Goal: Task Accomplishment & Management: Complete application form

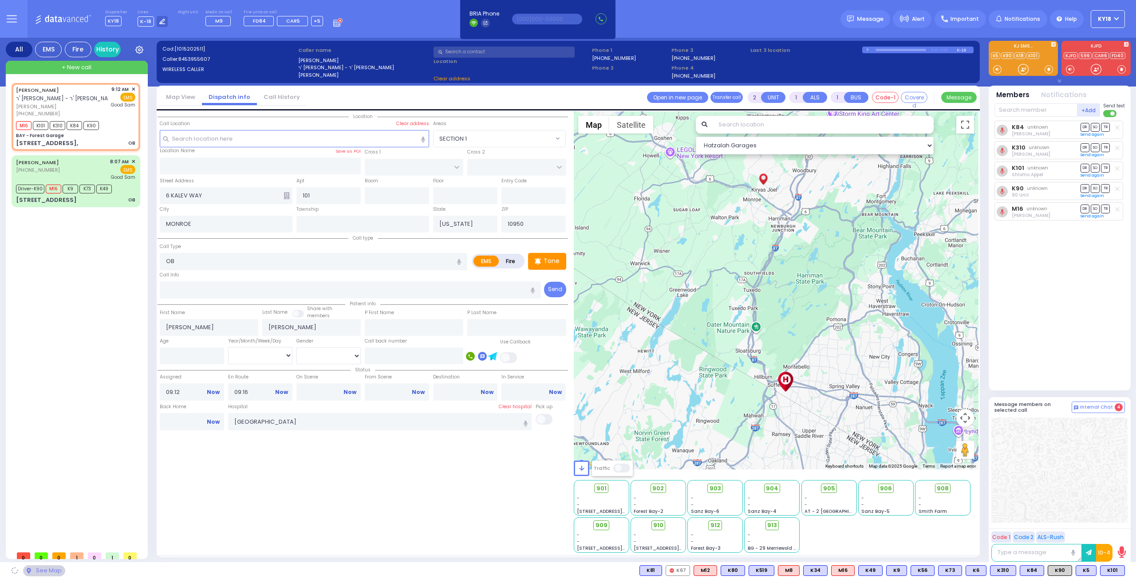
select select
type input "BAY - Forest Garage"
type input "SANZ COURT"
type input "[PERSON_NAME] COURT"
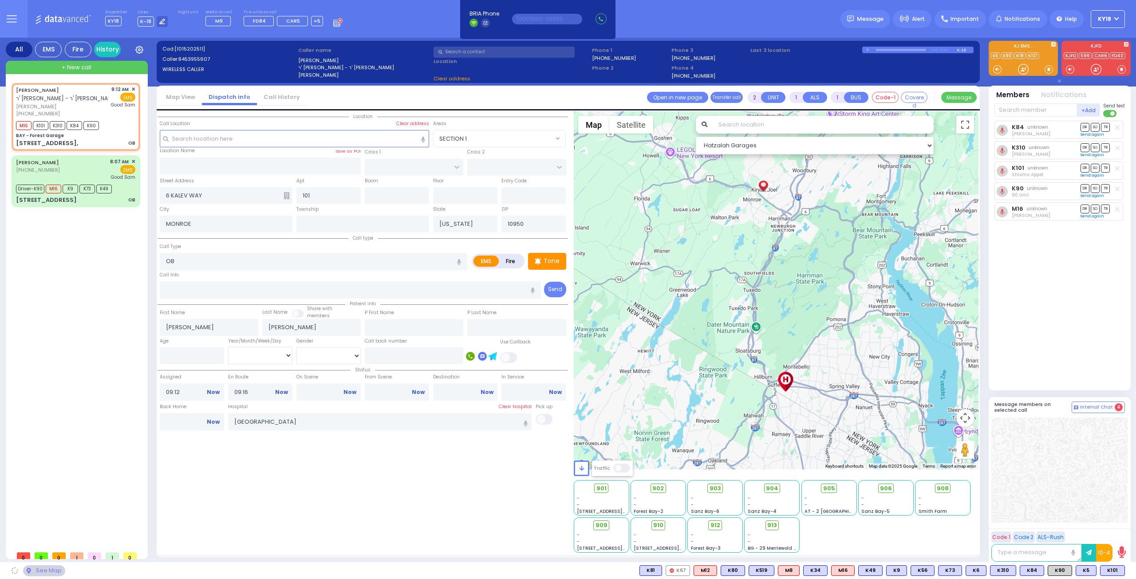
type input "[STREET_ADDRESS],"
type input "Monroe"
select select "SECTION 2"
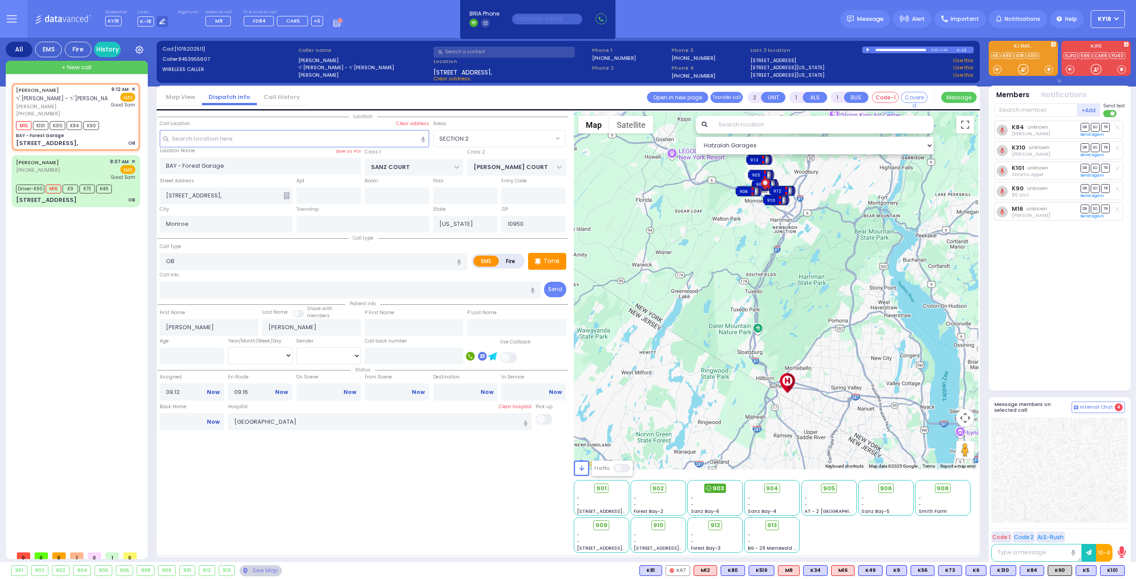
click at [710, 488] on icon at bounding box center [708, 488] width 5 height 5
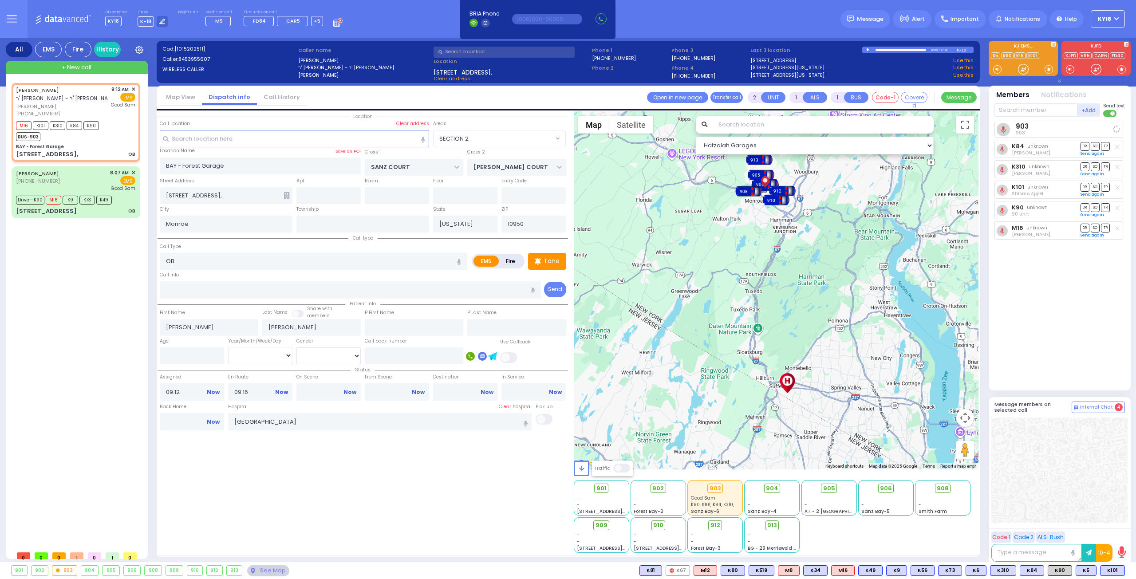
select select
radio input "true"
select select
select select "Hatzalah Garages"
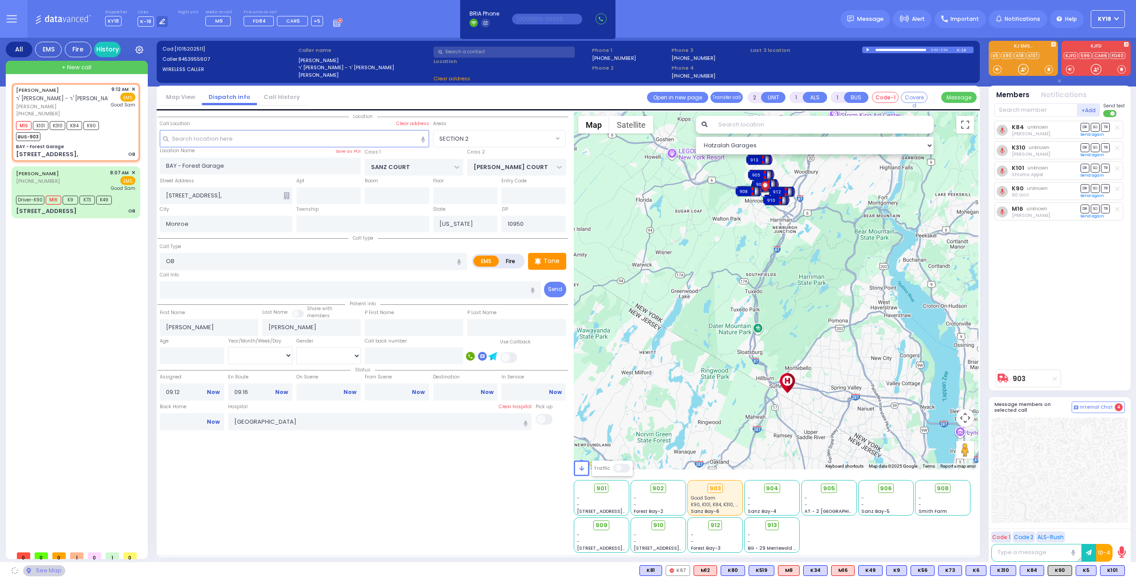
select select "SECTION 2"
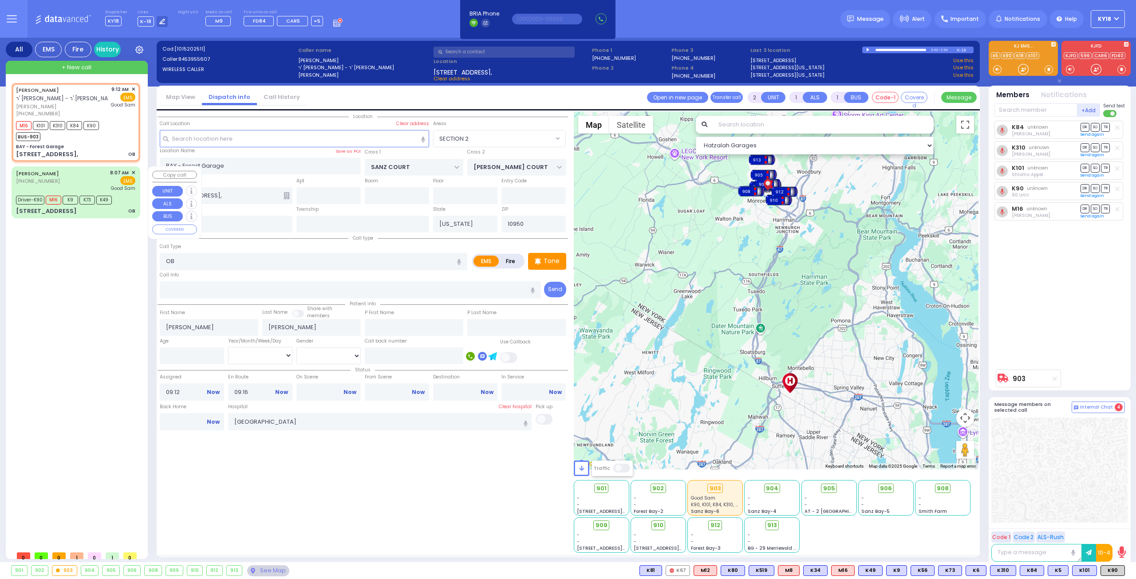
click at [88, 193] on div "[PERSON_NAME] [PHONE_NUMBER] 8:07 AM ✕ EMS Driver-K90 M16" at bounding box center [75, 192] width 125 height 49
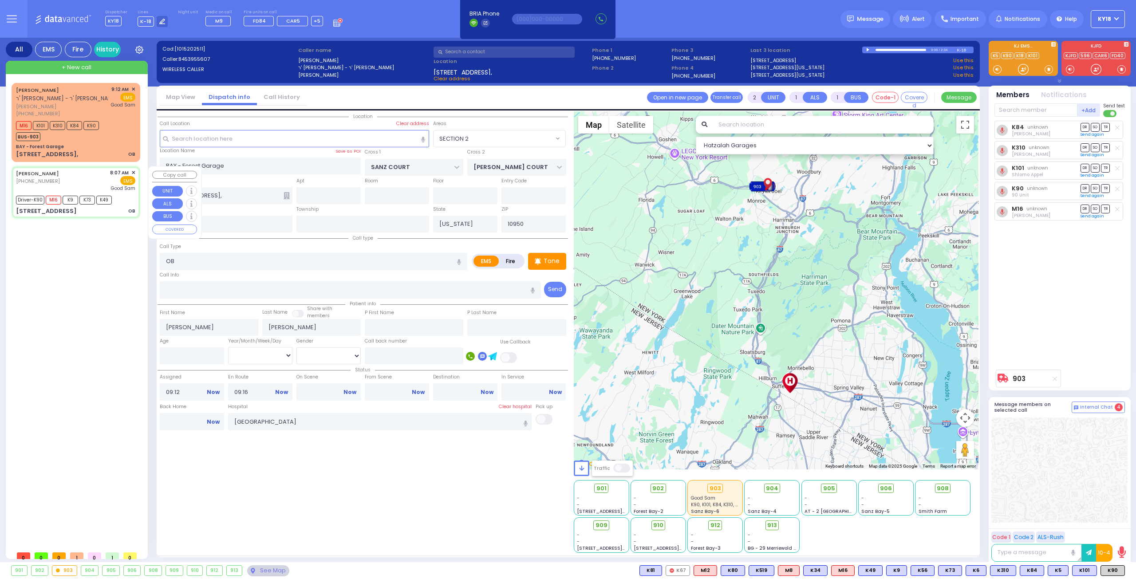
type input "6"
select select
radio input "true"
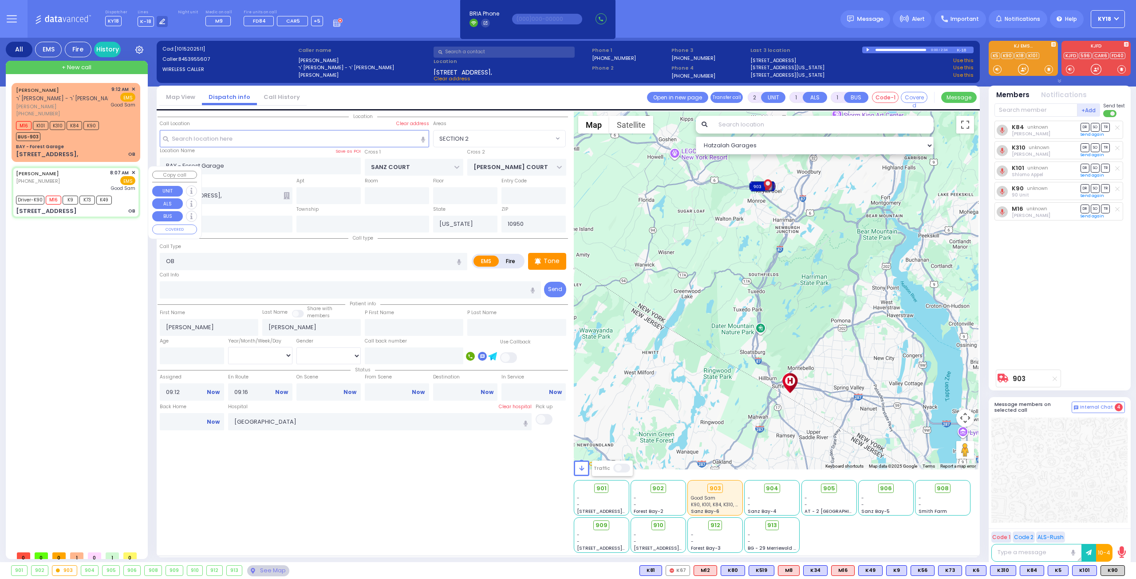
type input "[PERSON_NAME]"
type input "Falkovits"
type input "24"
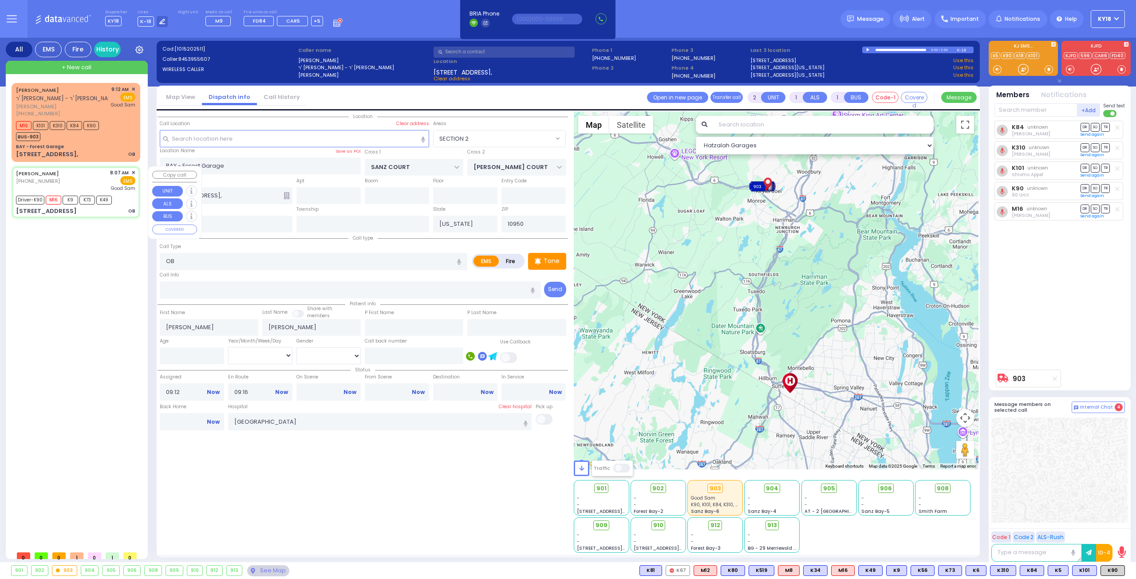
select select "Year"
select select "[DEMOGRAPHIC_DATA]"
type input "08:07"
type input "08:09"
type input "08:11"
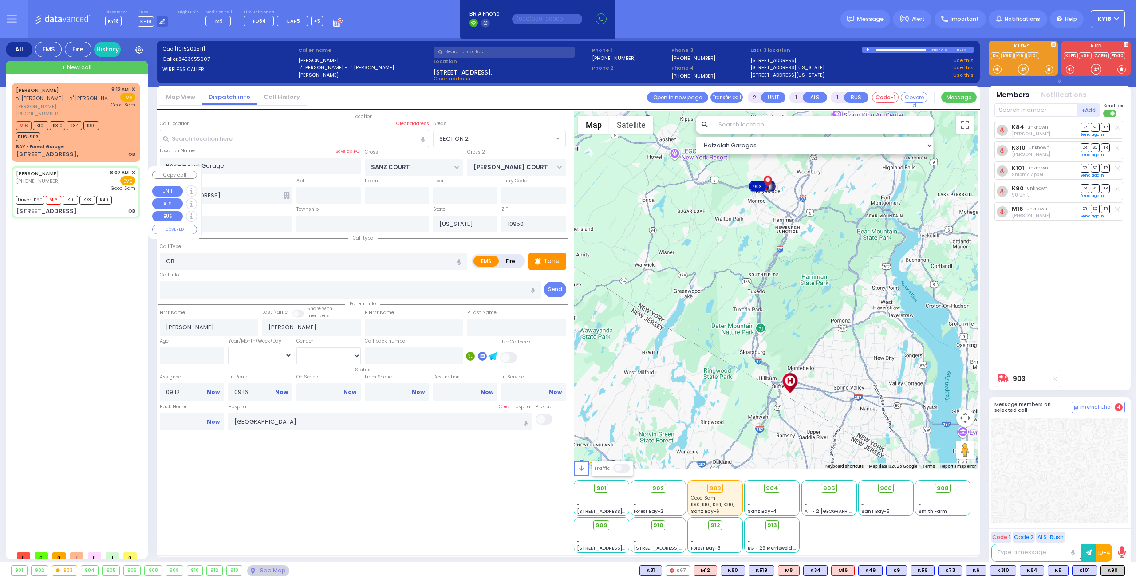
type input "08:20"
type input "08:43"
type input "08:55"
select select "Hatzalah Garages"
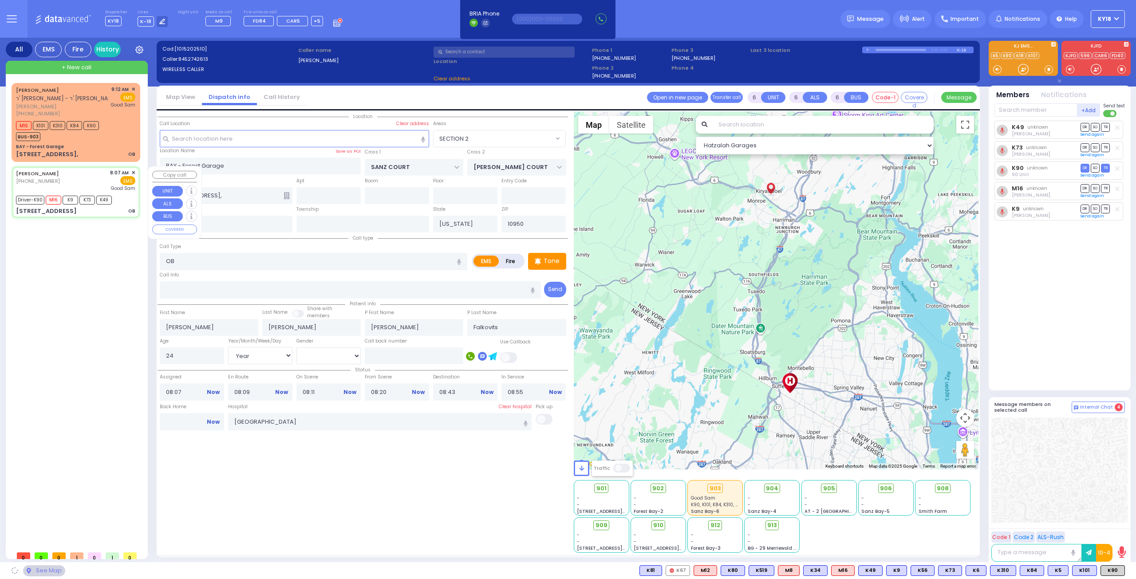
type input "6 KALEV WAY"
type input "101"
type input "MONROE"
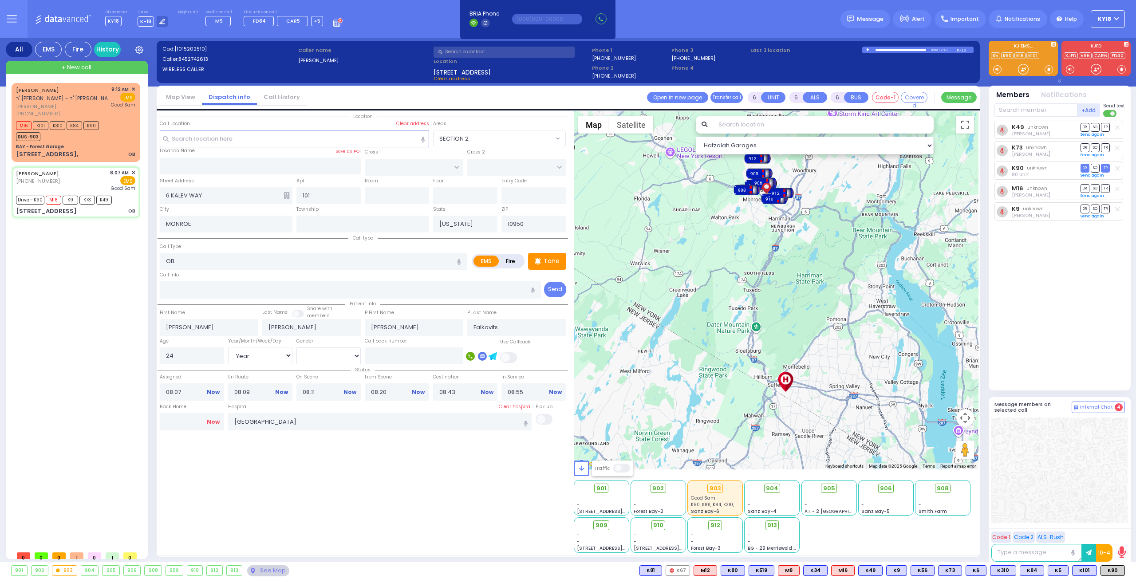
click at [217, 420] on link "Now" at bounding box center [213, 422] width 13 height 8
type input "09:36"
select select
radio input "true"
select select
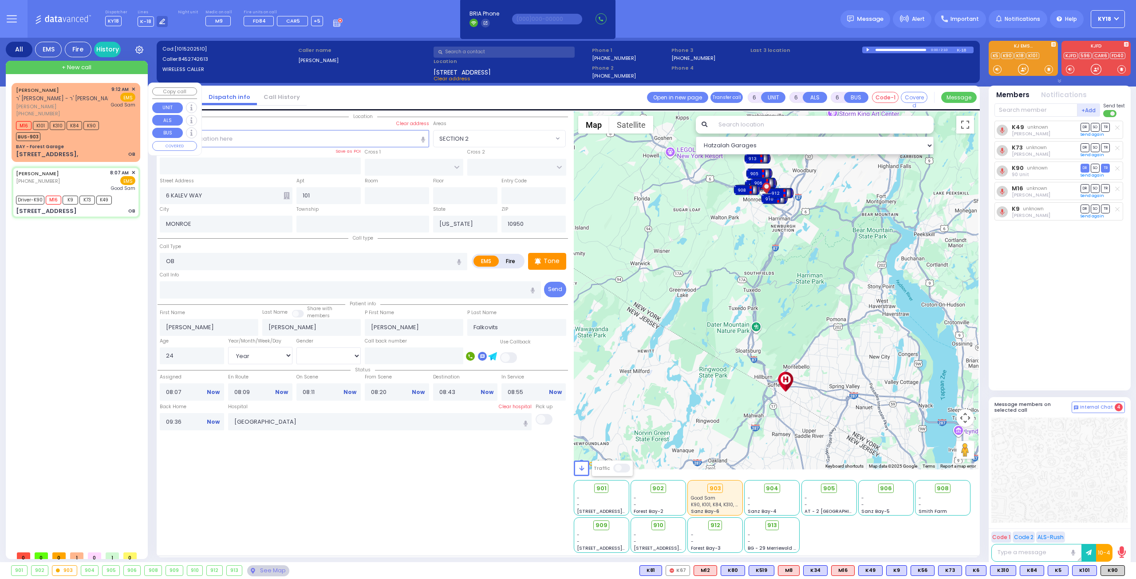
select select
select select "Hatzalah Garages"
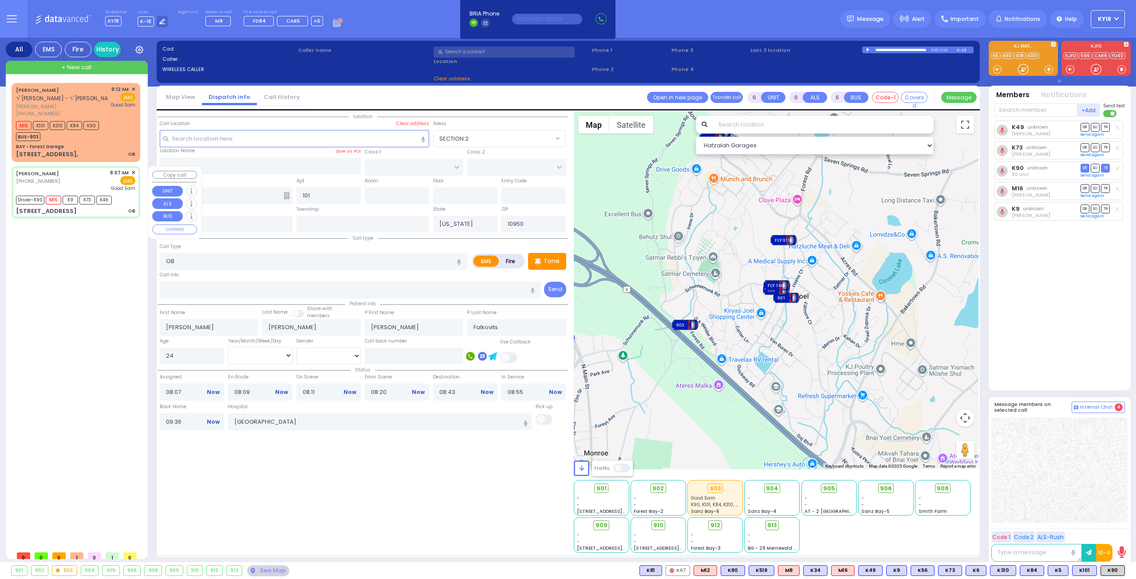
select select
radio input "true"
select select
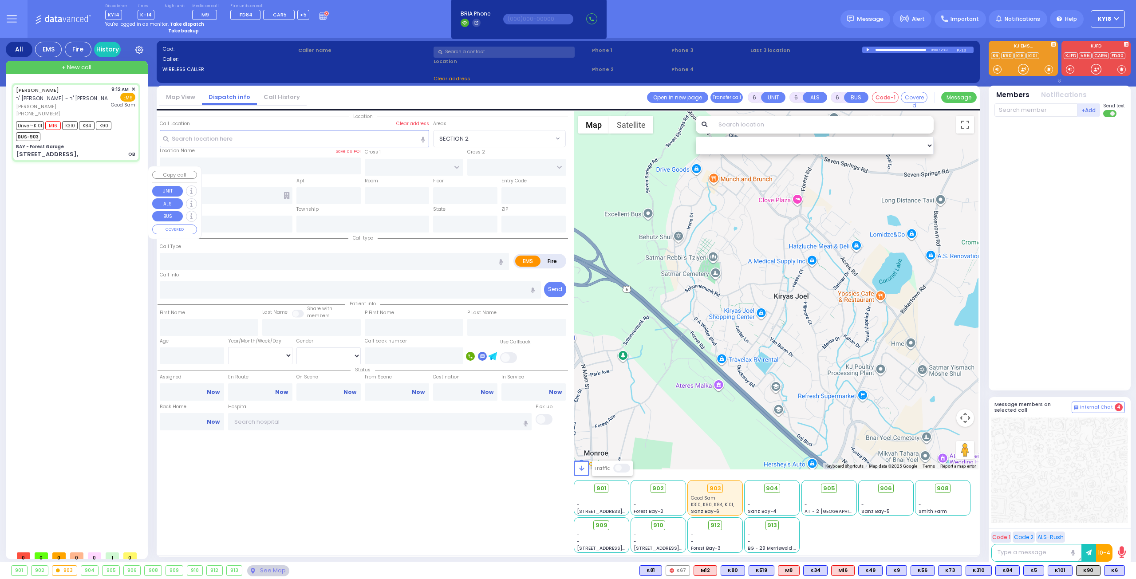
select select
type input "OB"
radio input "true"
type input "[PERSON_NAME]"
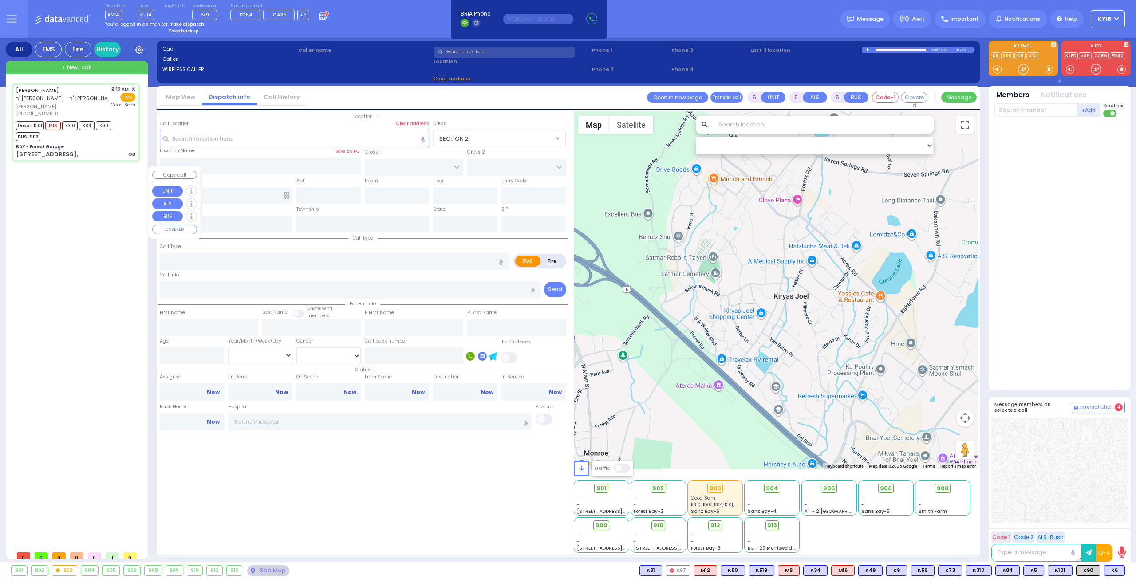
type input "Unknown"
select select "Year"
type input "09:12"
type input "09:16"
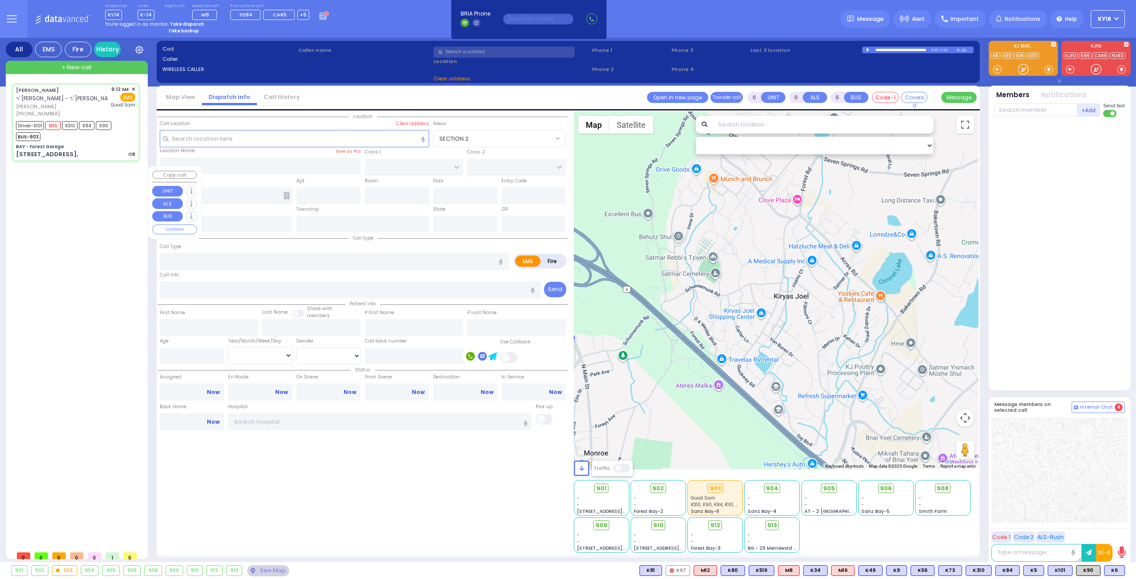
type input "09:18"
type input "09:31"
type input "[GEOGRAPHIC_DATA]"
select select "Hatzalah Garages"
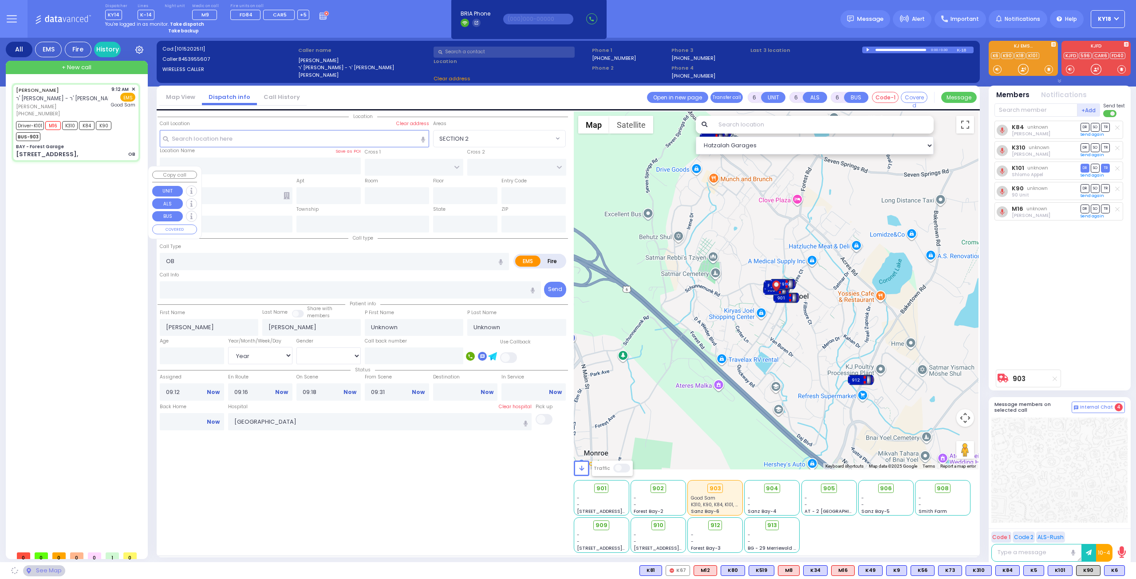
type input "BAY - Forest Garage"
type input "SANZ COURT"
type input "[PERSON_NAME] COURT"
type input "[STREET_ADDRESS],"
type input "Monroe"
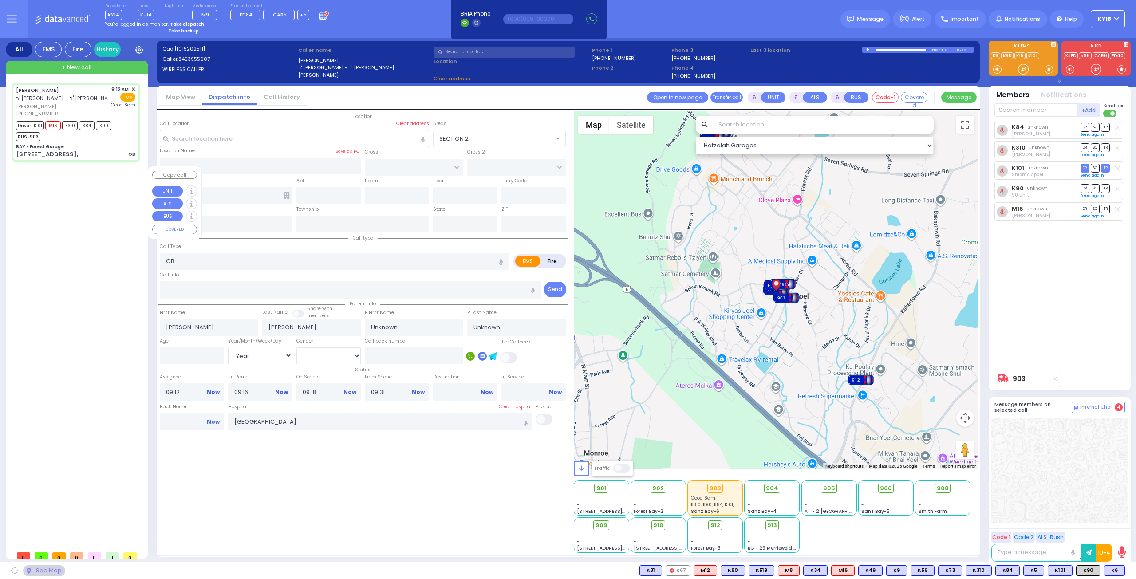
type input "[US_STATE]"
type input "10950"
select select "SECTION 2"
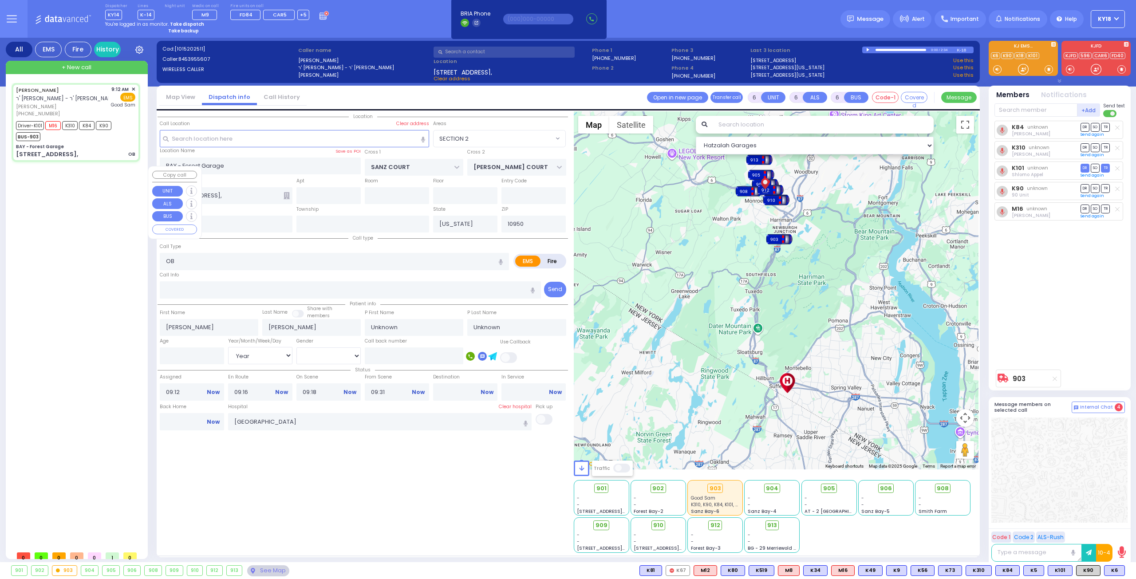
select select
radio input "true"
type input "[PERSON_NAME]"
type input "Levy"
type input "26"
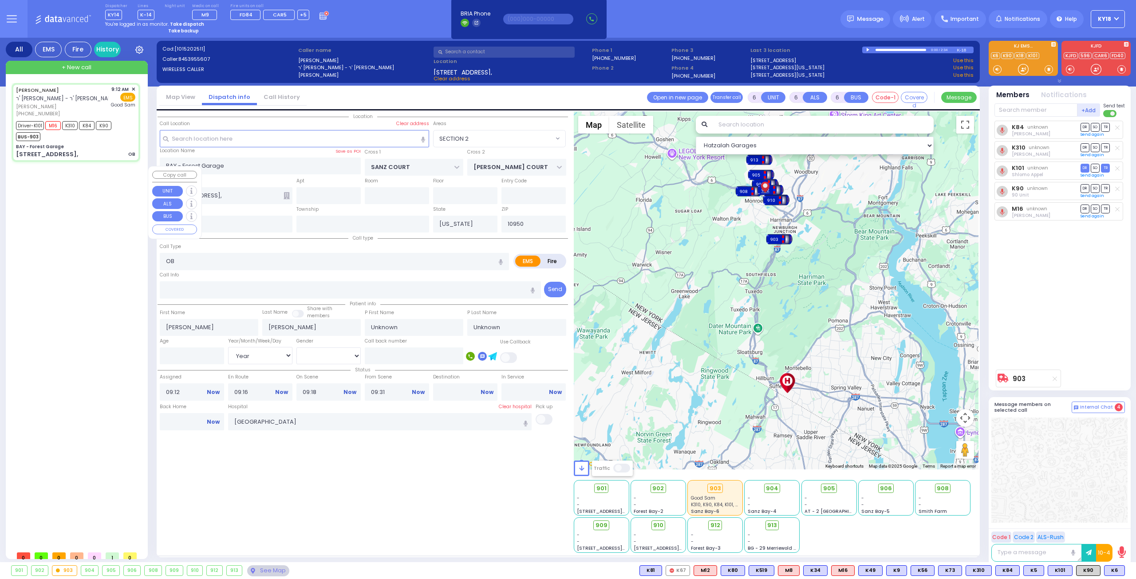
select select "Year"
select select "[DEMOGRAPHIC_DATA]"
select select "Hatzalah Garages"
select select "SECTION 2"
select select
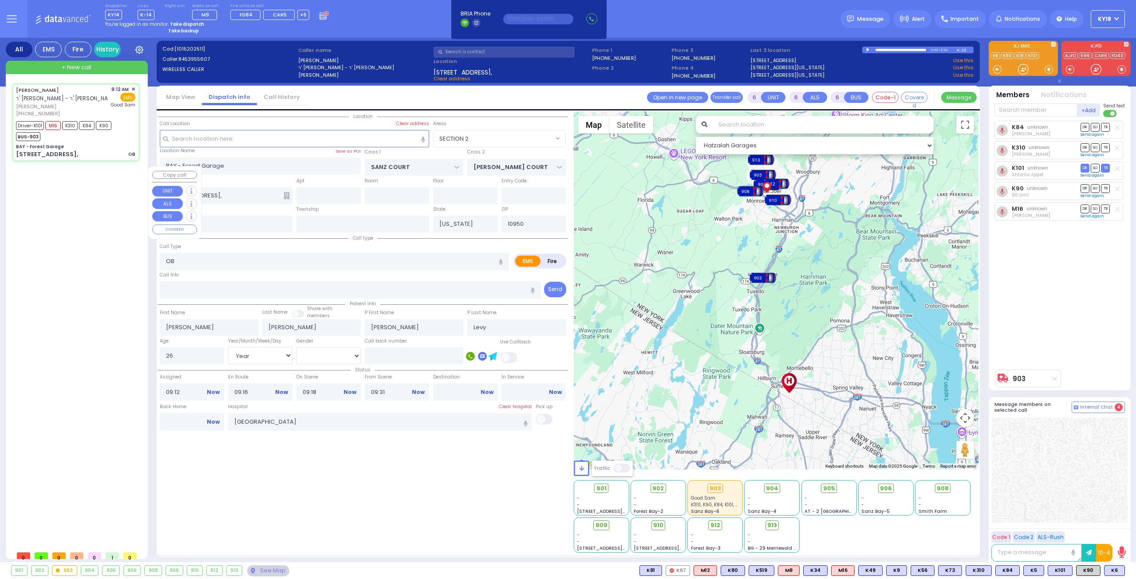
radio input "true"
select select "Year"
select select "[DEMOGRAPHIC_DATA]"
select select "Hatzalah Garages"
select select "SECTION 2"
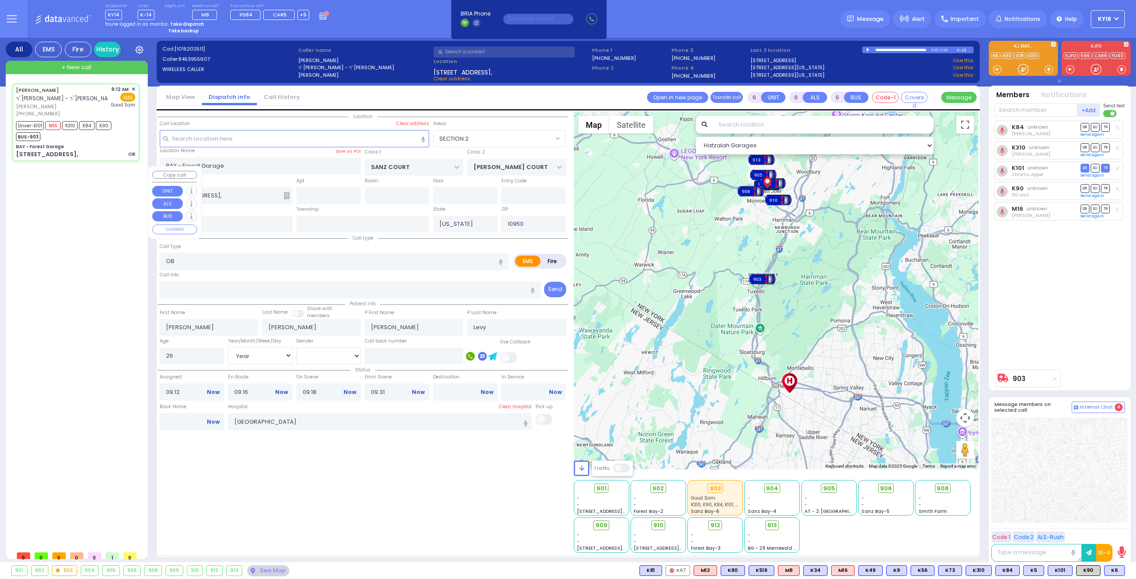
select select
radio input "true"
select select "Year"
select select "[DEMOGRAPHIC_DATA]"
select select "Hatzalah Garages"
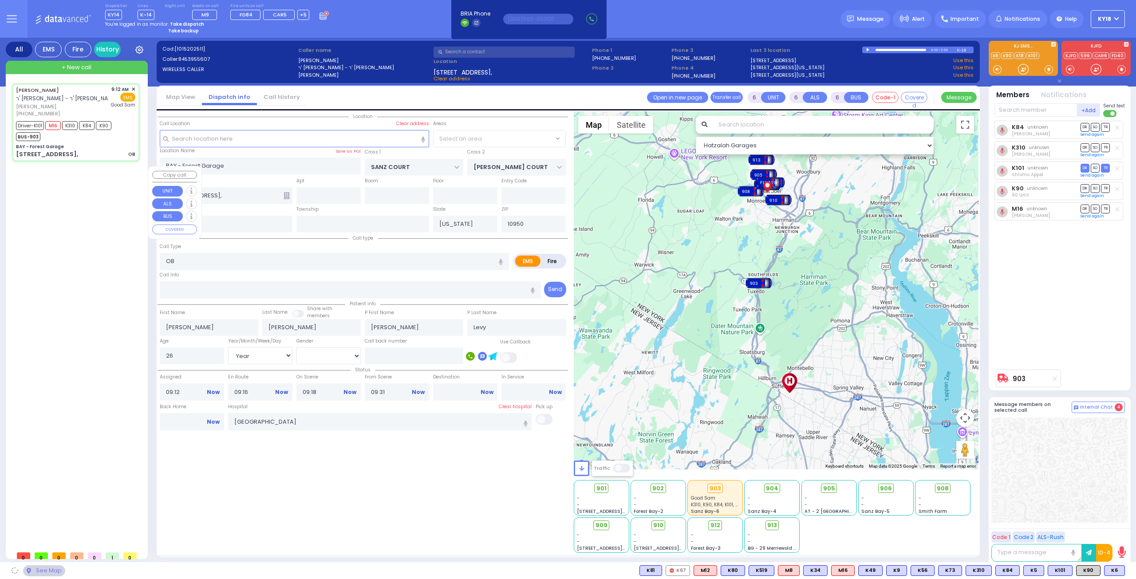
select select "SECTION 2"
select select
radio input "true"
select select "Year"
select select "[DEMOGRAPHIC_DATA]"
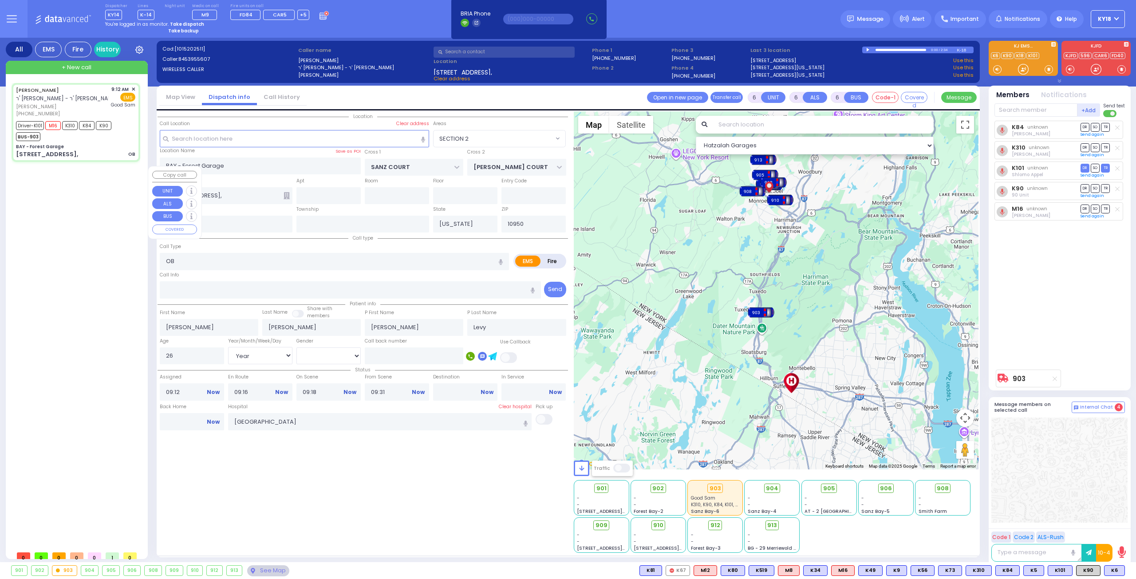
select select "Hatzalah Garages"
select select "SECTION 2"
select select
radio input "true"
select select "Year"
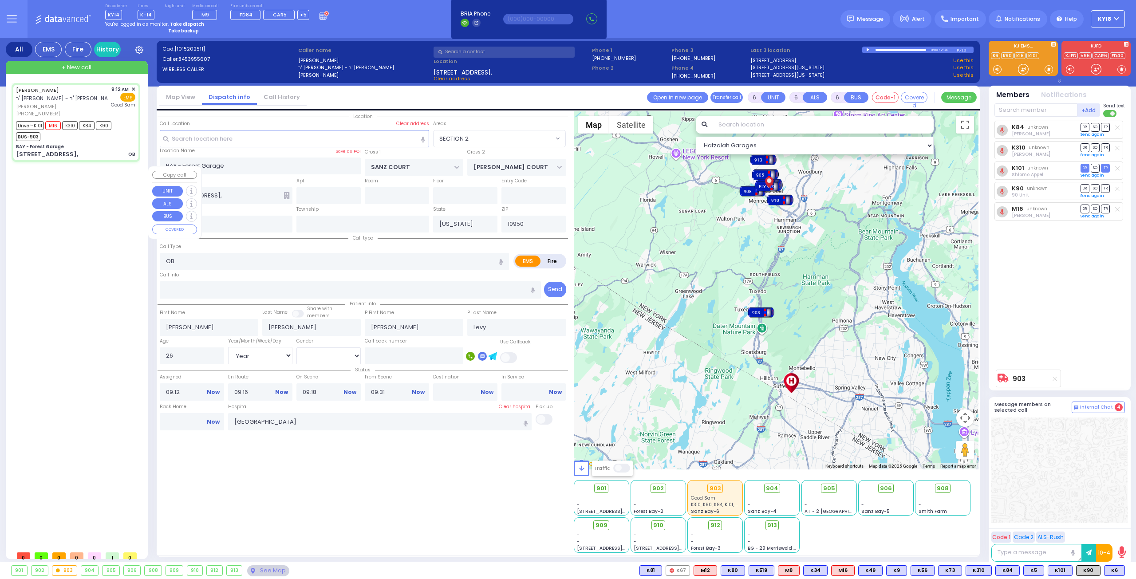
select select "[DEMOGRAPHIC_DATA]"
select select "Hatzalah Garages"
select select "SECTION 2"
select select
radio input "true"
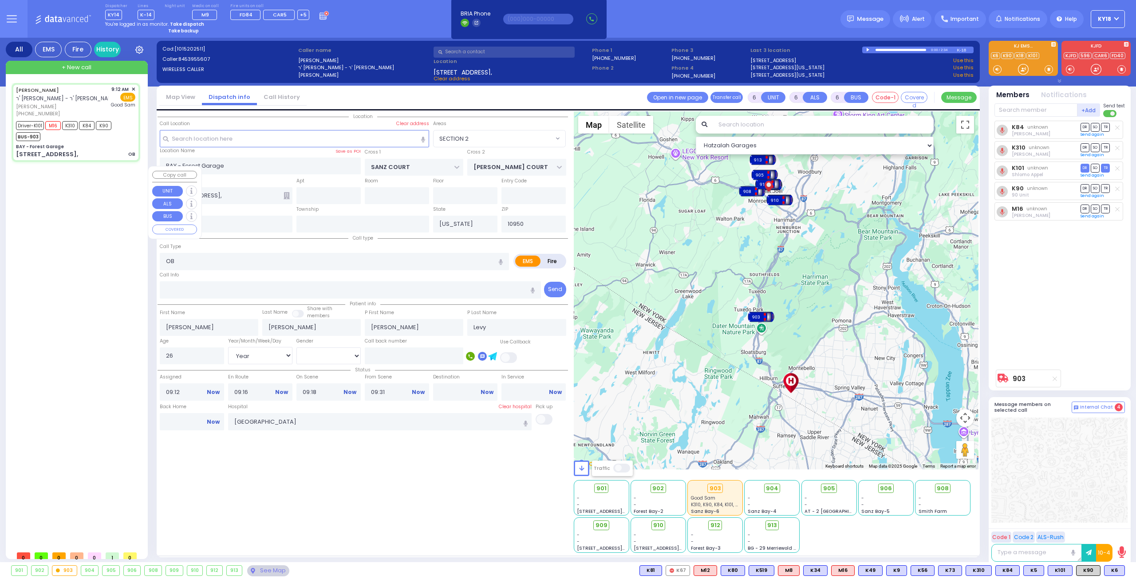
select select "Year"
select select "[DEMOGRAPHIC_DATA]"
select select "Hatzalah Garages"
select select "SECTION 2"
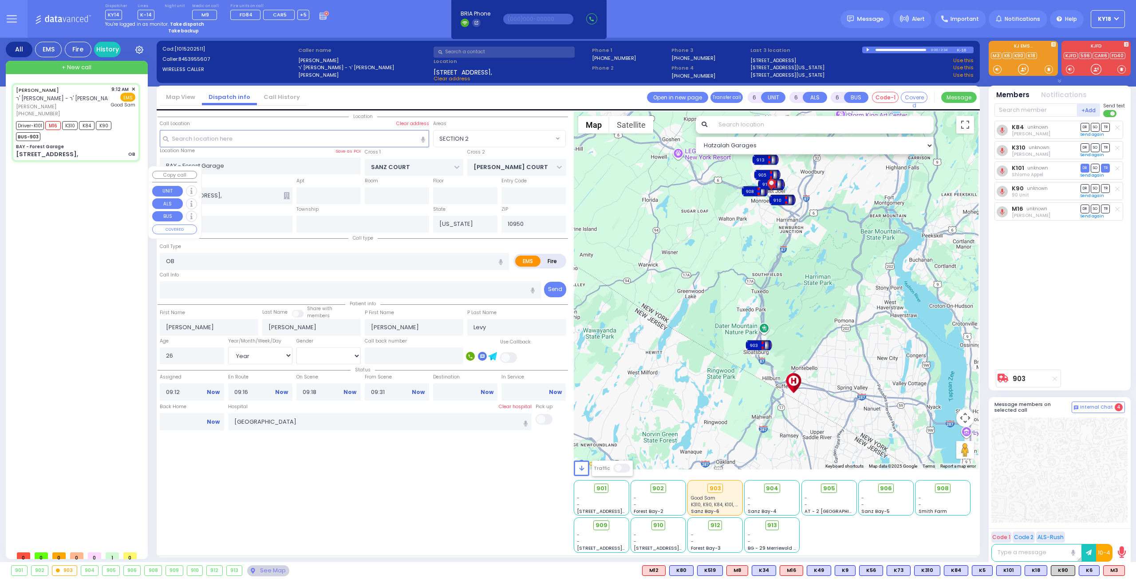
select select
radio input "true"
select select "Year"
select select "[DEMOGRAPHIC_DATA]"
select select "Hatzalah Garages"
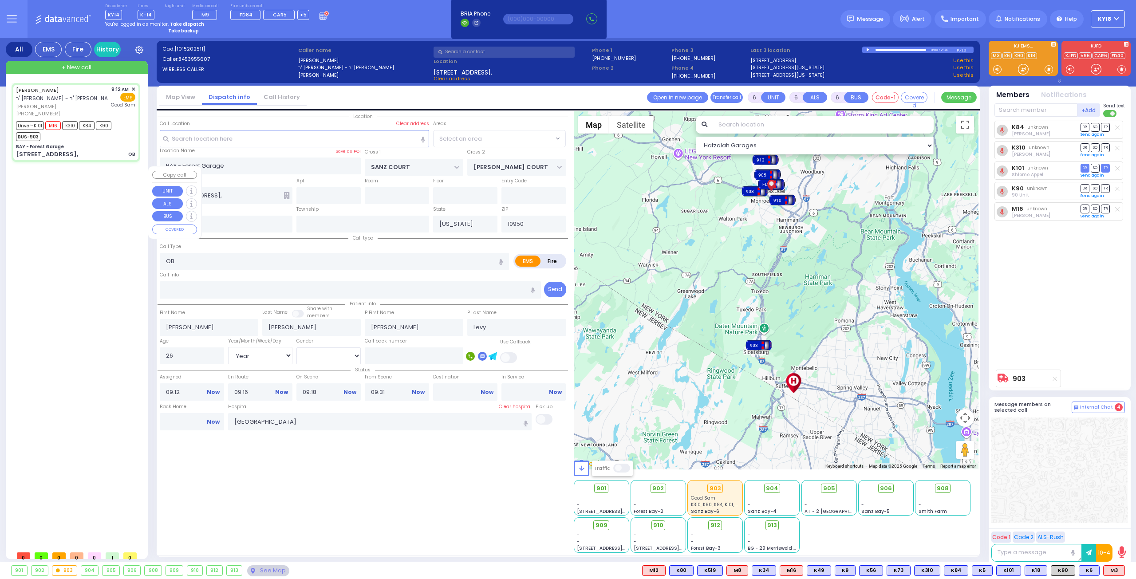
select select "SECTION 2"
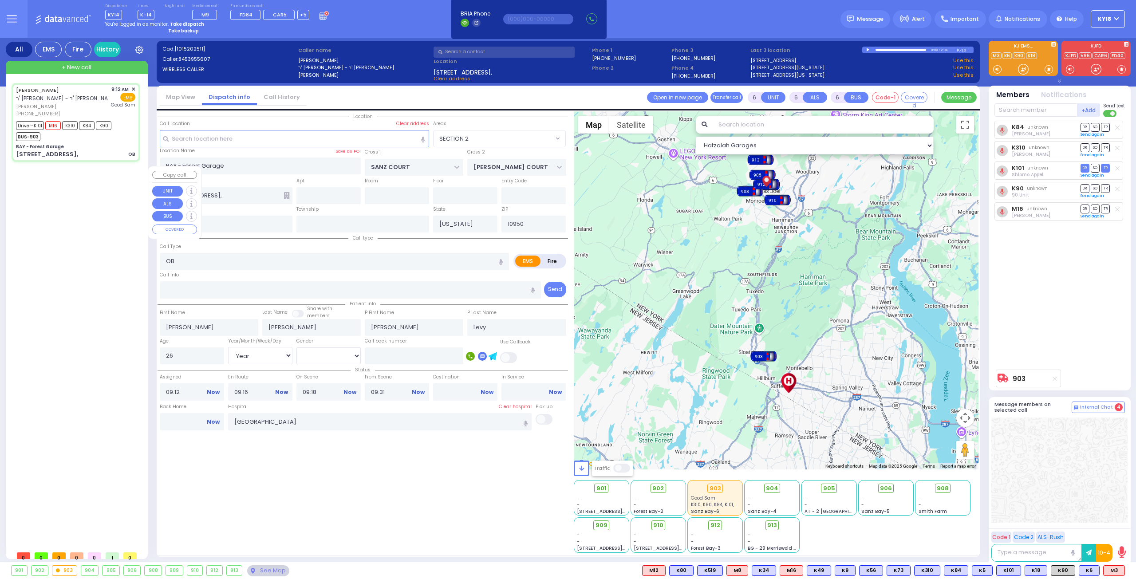
select select
radio input "true"
select select "Year"
select select "[DEMOGRAPHIC_DATA]"
select select "Hatzalah Garages"
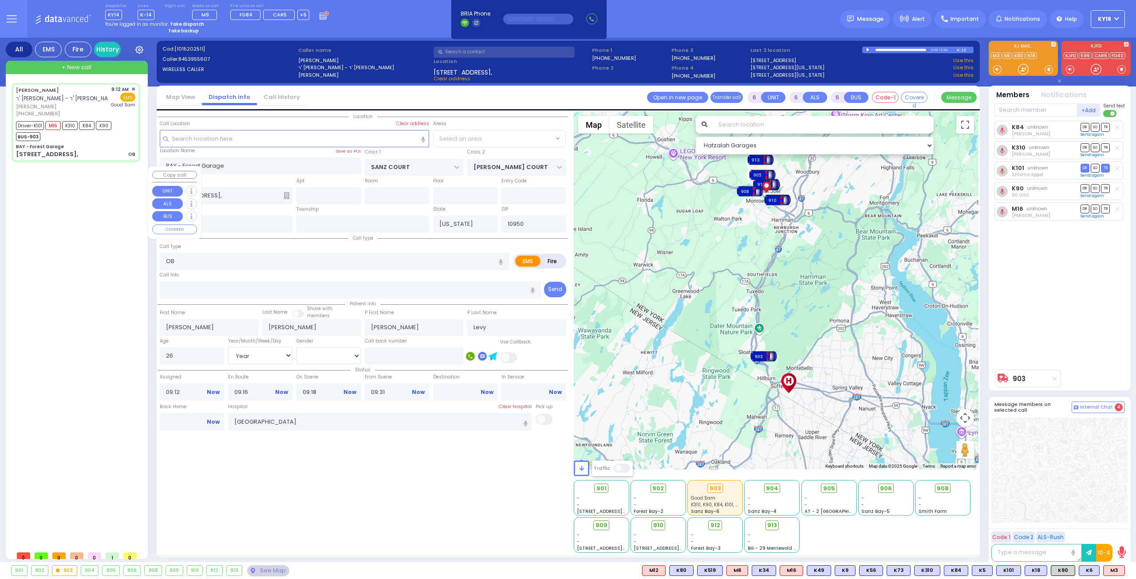
select select "SECTION 2"
select select
radio input "true"
select select "Year"
select select "[DEMOGRAPHIC_DATA]"
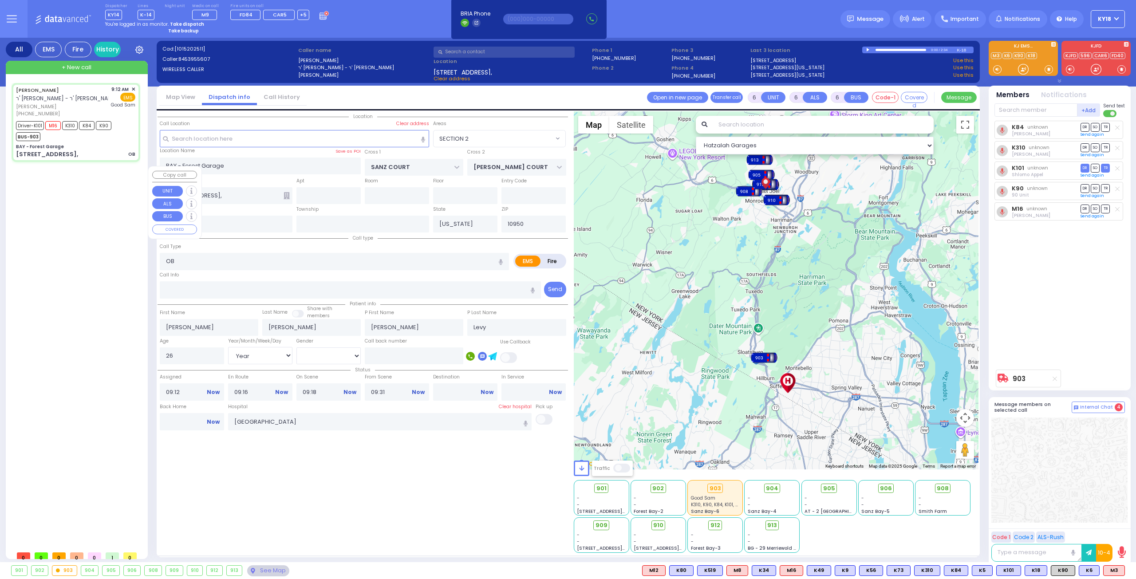
select select "Hatzalah Garages"
select select "SECTION 2"
select select
radio input "true"
select select "Year"
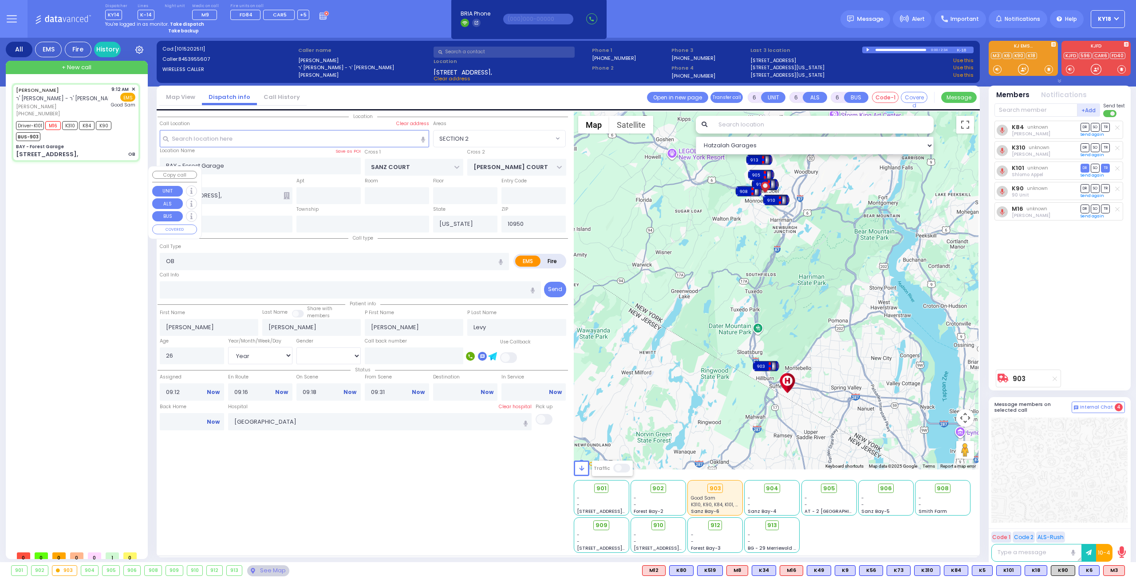
select select "[DEMOGRAPHIC_DATA]"
select select "Hatzalah Garages"
select select "SECTION 2"
select select
radio input "true"
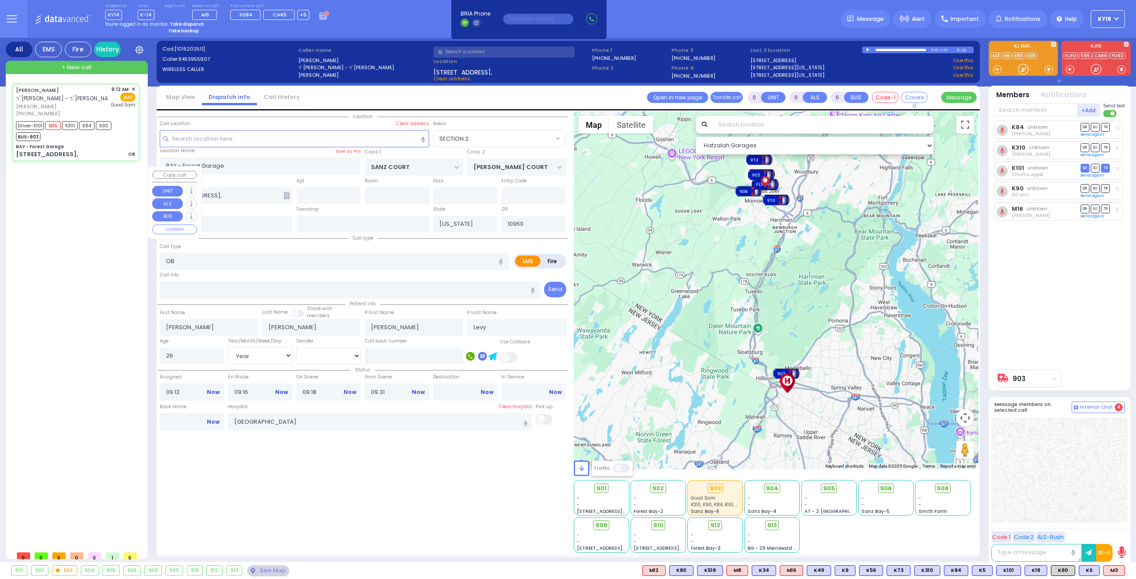
select select "Year"
select select "[DEMOGRAPHIC_DATA]"
select select "Hatzalah Garages"
select select "SECTION 2"
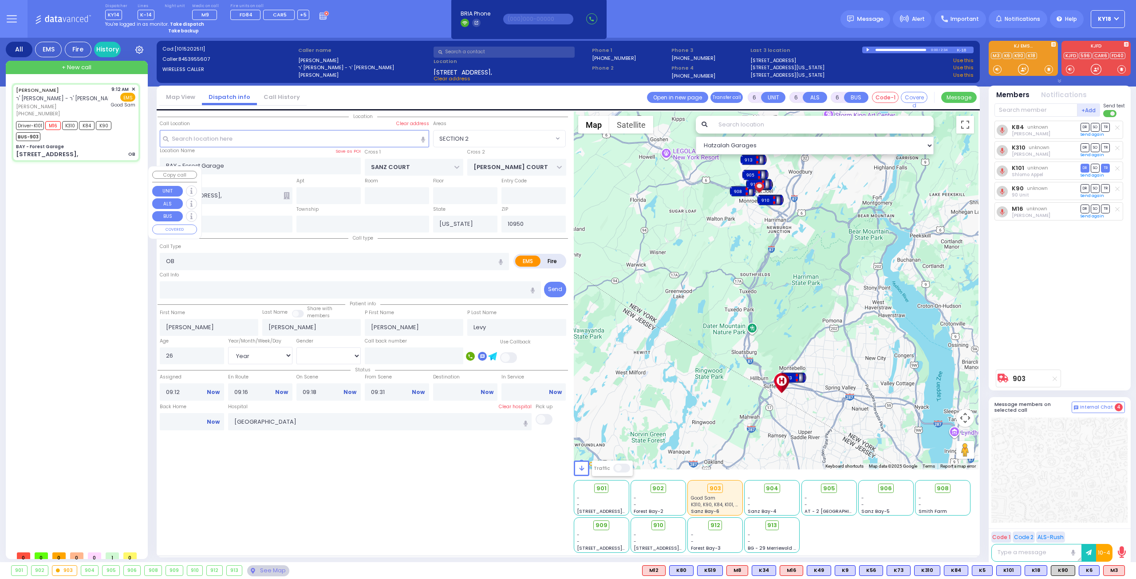
select select
radio input "true"
select select "Year"
select select "[DEMOGRAPHIC_DATA]"
select select "Hatzalah Garages"
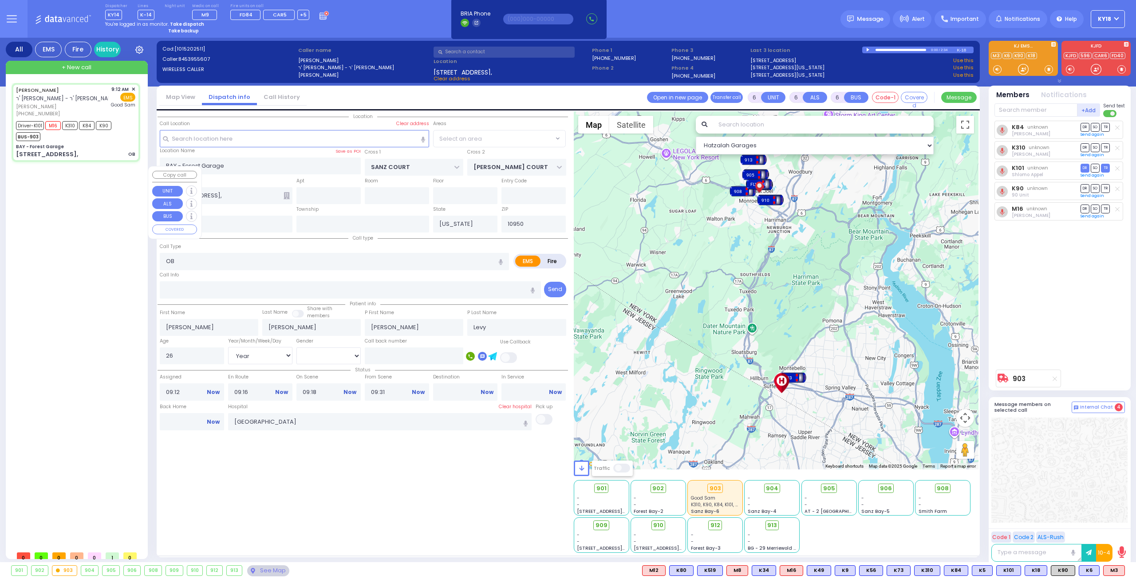
select select "SECTION 2"
select select
radio input "true"
select select "Year"
select select "[DEMOGRAPHIC_DATA]"
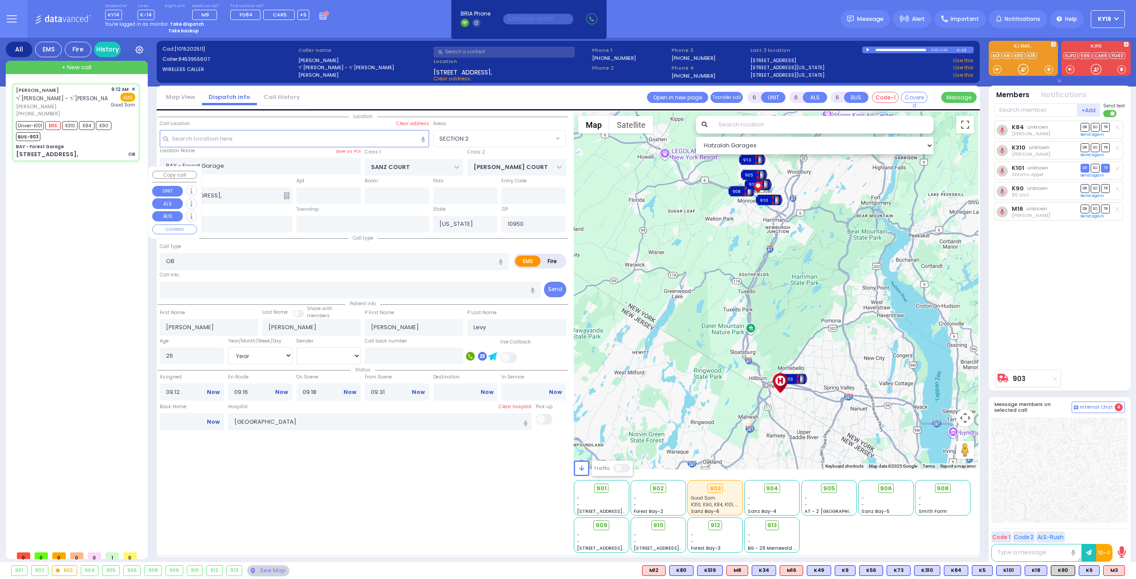
select select "Hatzalah Garages"
select select "SECTION 2"
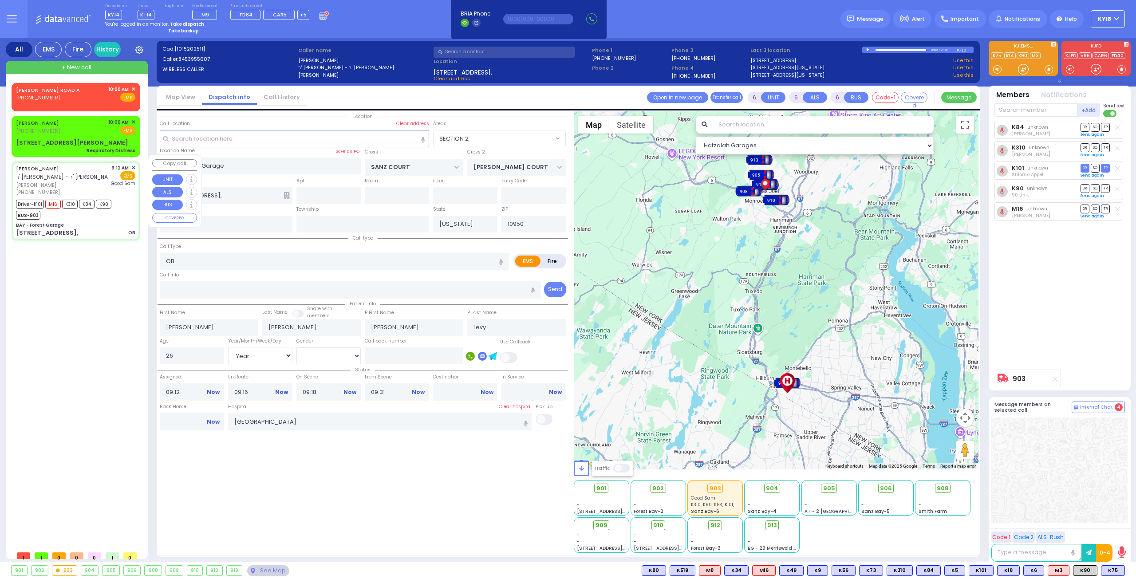
select select
radio input "true"
select select "Year"
select select "[DEMOGRAPHIC_DATA]"
select select "Hatzalah Garages"
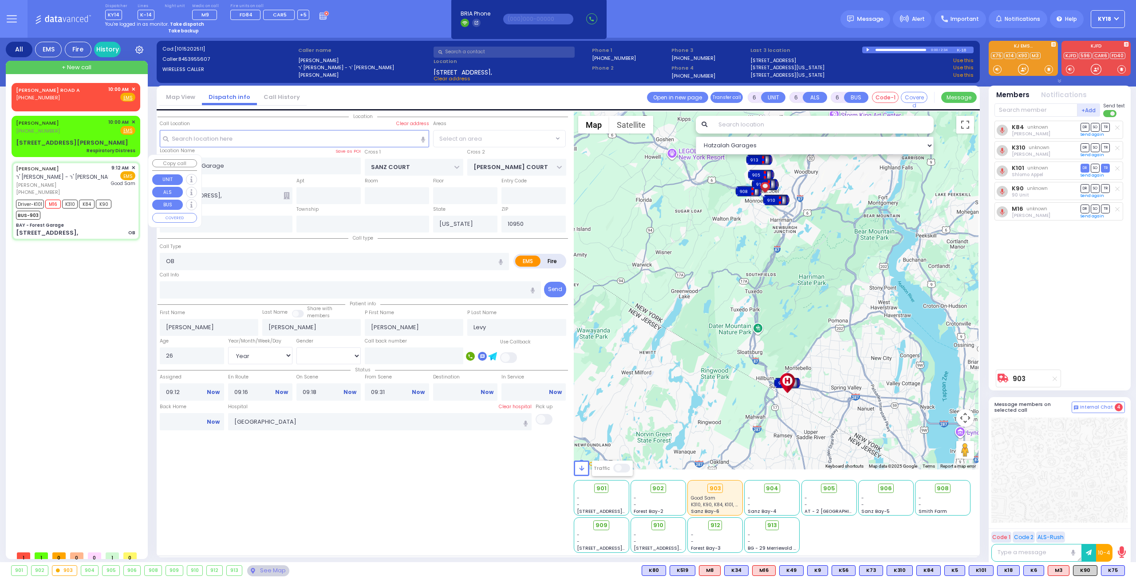
select select "SECTION 2"
select select
radio input "true"
select select "Year"
select select "[DEMOGRAPHIC_DATA]"
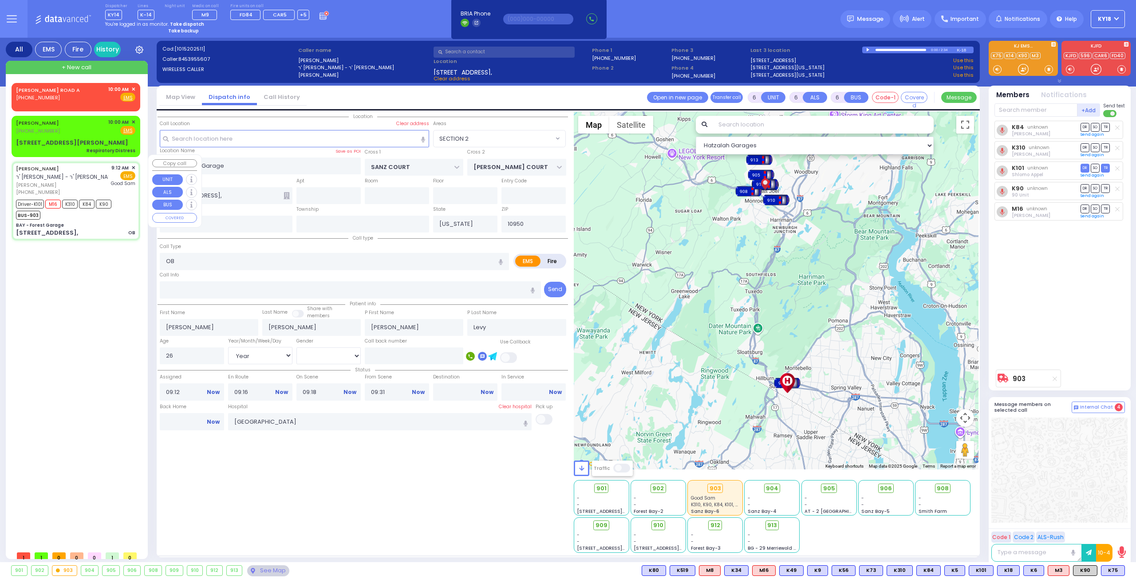
select select "Hatzalah Garages"
select select "SECTION 2"
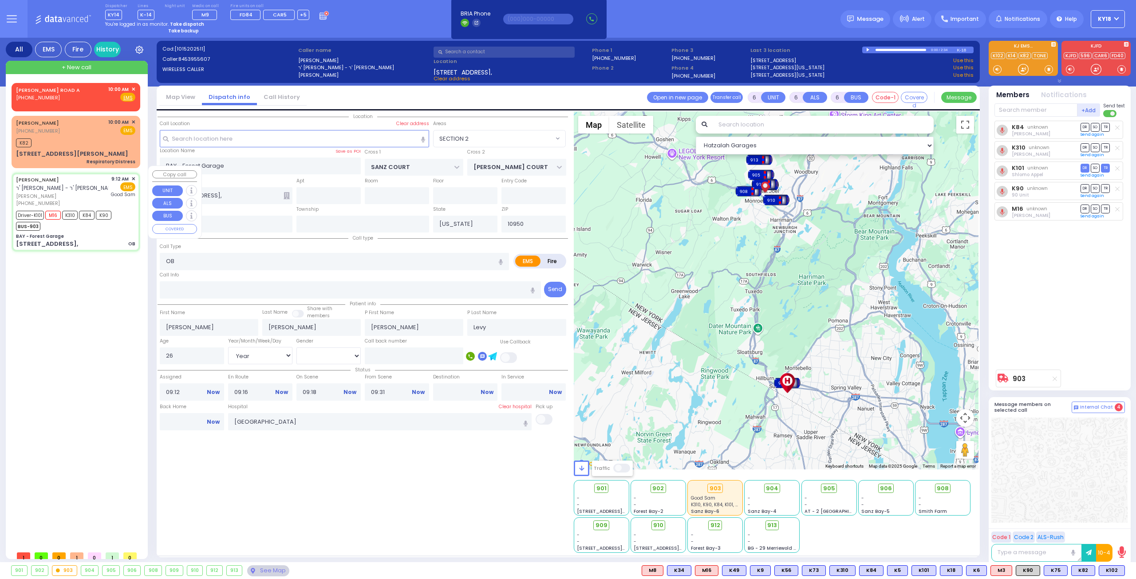
select select
radio input "true"
select select "Year"
select select "[DEMOGRAPHIC_DATA]"
select select "Hatzalah Garages"
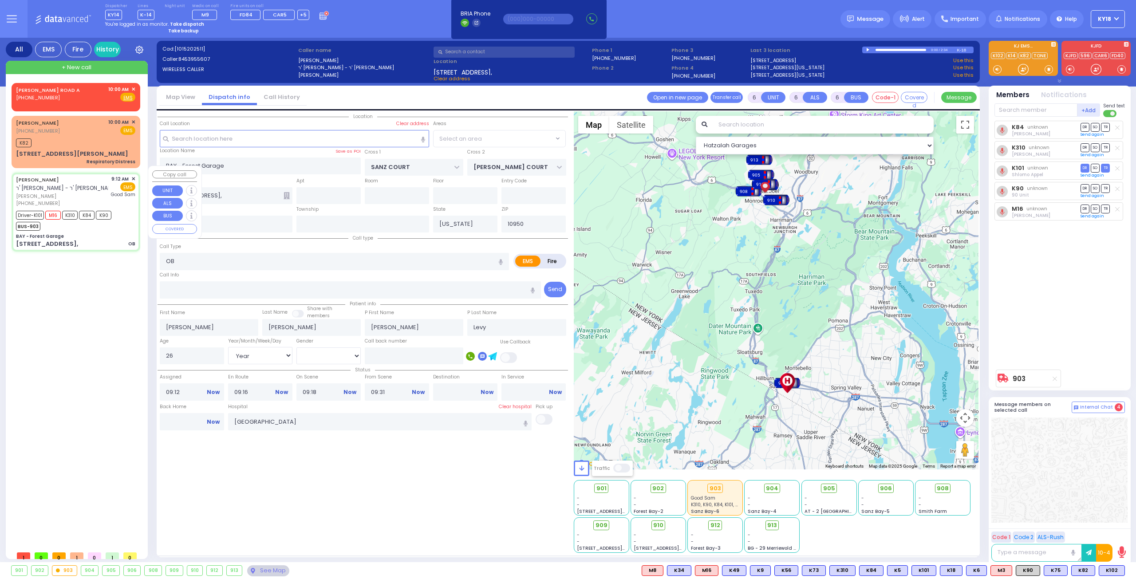
select select "SECTION 2"
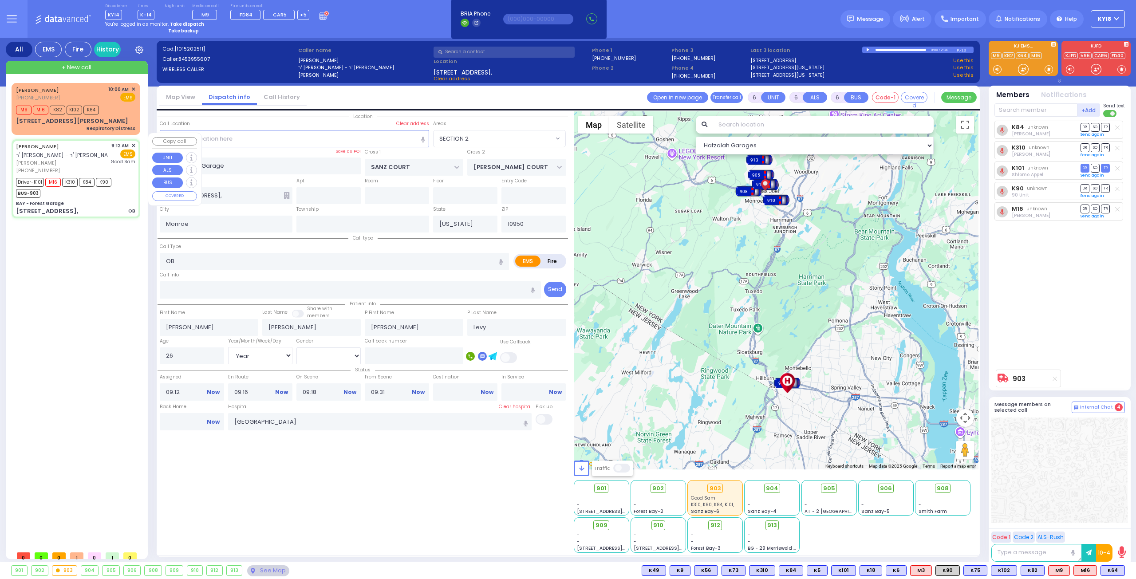
select select
radio input "true"
select select "Year"
select select "[DEMOGRAPHIC_DATA]"
select select "Hatzalah Garages"
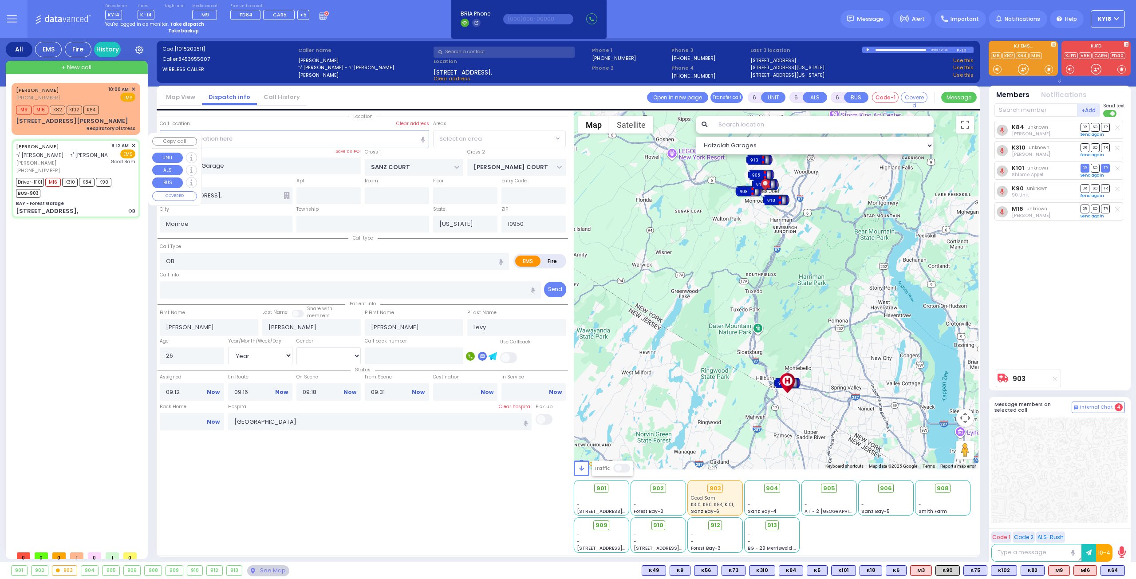
select select "SECTION 2"
select select
radio input "true"
select select "Year"
select select "[DEMOGRAPHIC_DATA]"
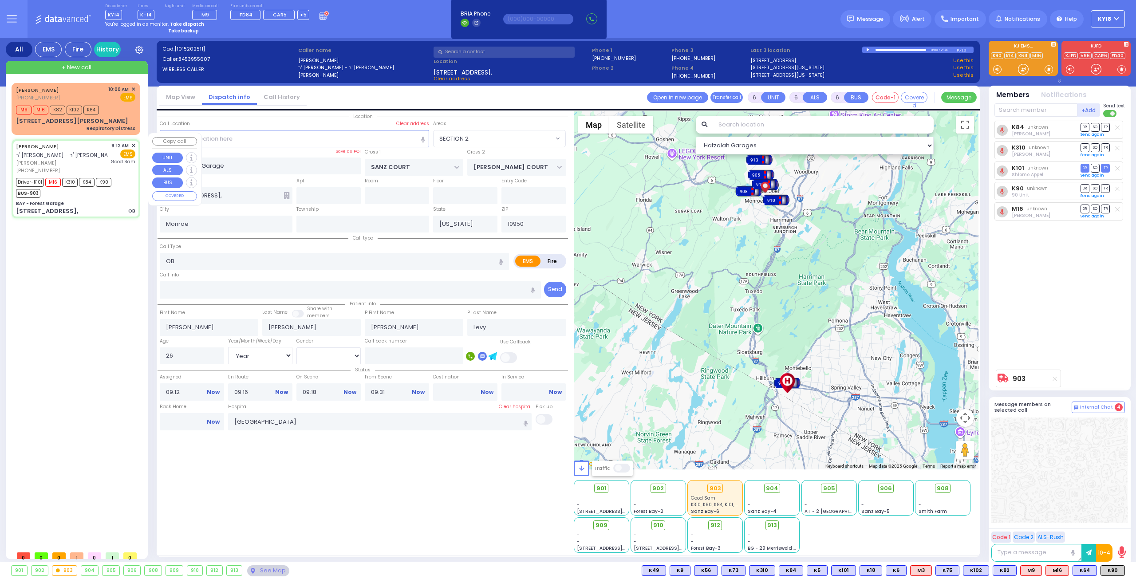
select select "Hatzalah Garages"
